Goal: Check status: Check status

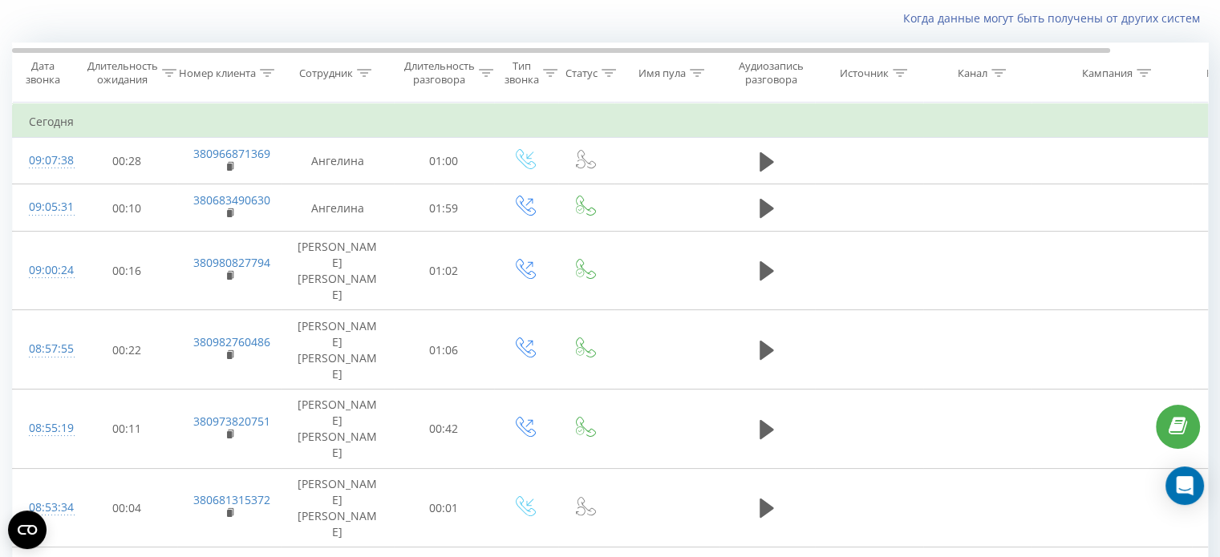
scroll to position [80, 0]
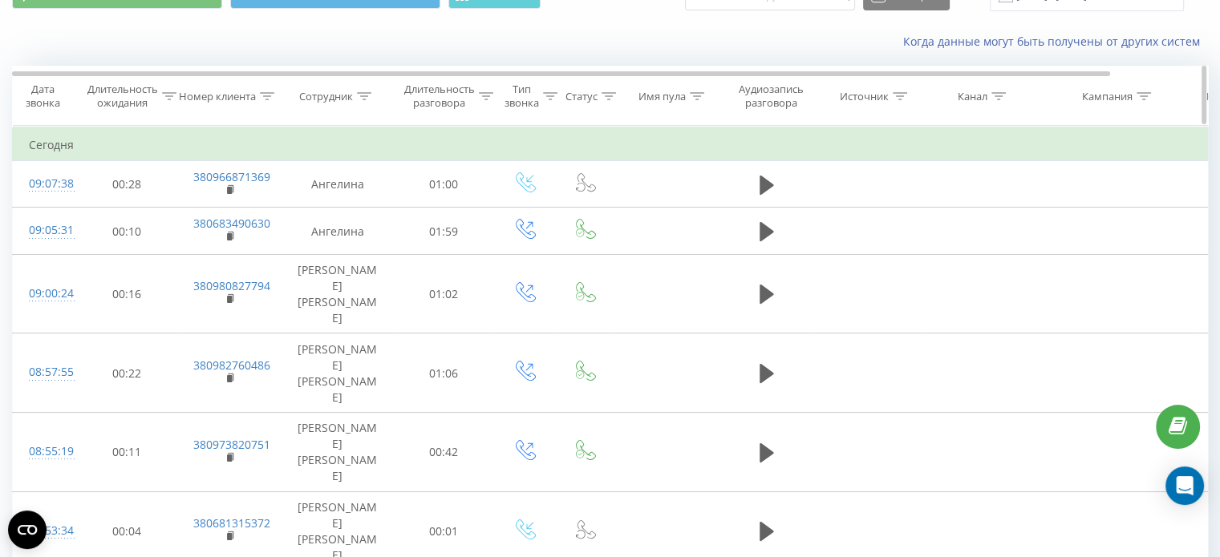
click at [265, 95] on icon at bounding box center [268, 96] width 14 height 8
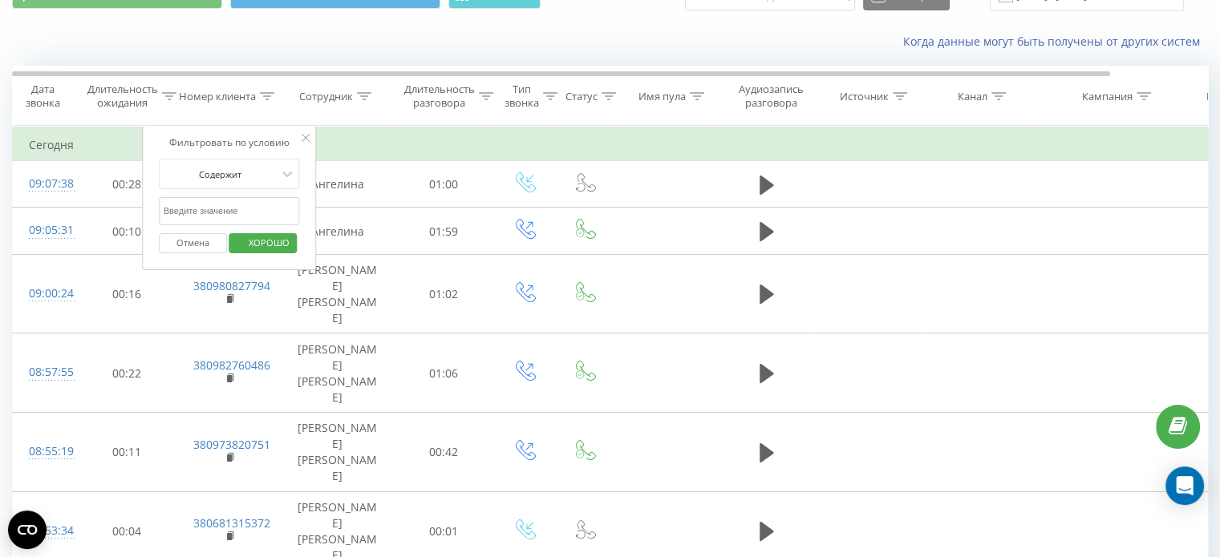
click at [253, 210] on input "text" at bounding box center [229, 211] width 141 height 28
paste input "380667164489"
type input "380667164489"
click at [266, 237] on font "ХОРОШО" at bounding box center [269, 243] width 41 height 12
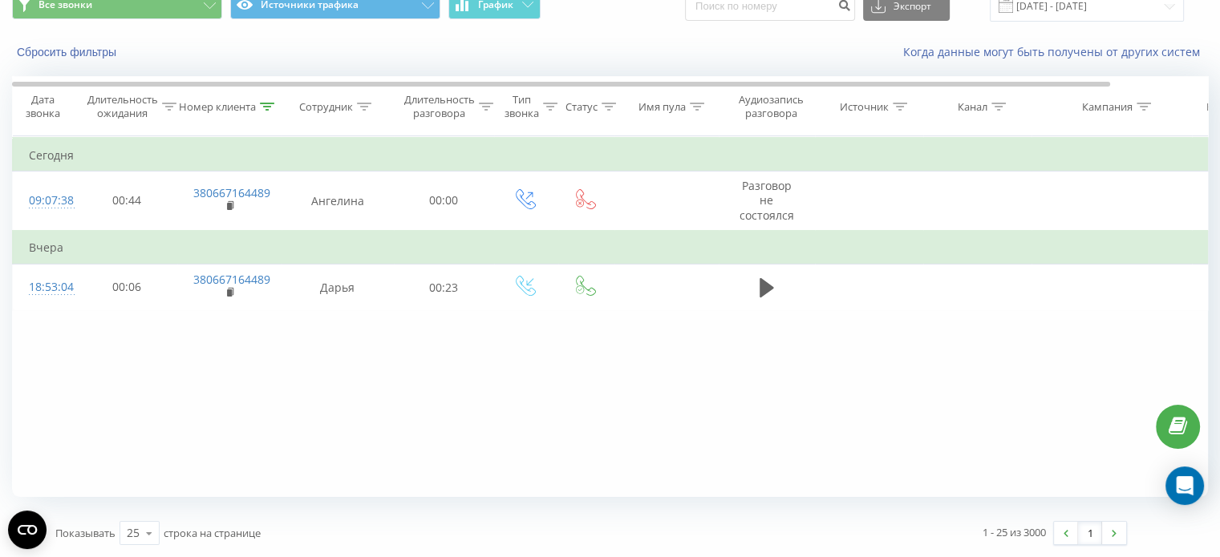
scroll to position [69, 0]
